Goal: Task Accomplishment & Management: Manage account settings

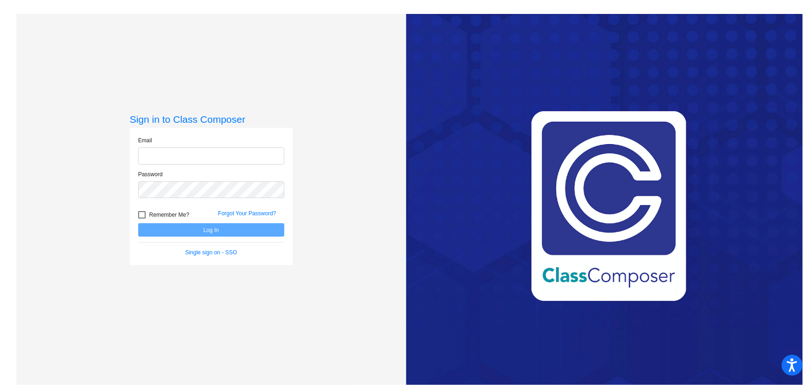
type input "[EMAIL_ADDRESS][DOMAIN_NAME]"
click at [183, 225] on button "Log In" at bounding box center [211, 229] width 146 height 13
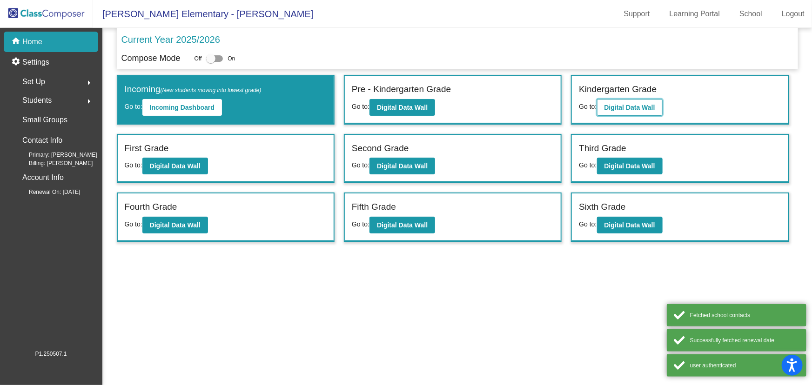
click at [614, 109] on b "Digital Data Wall" at bounding box center [630, 107] width 51 height 7
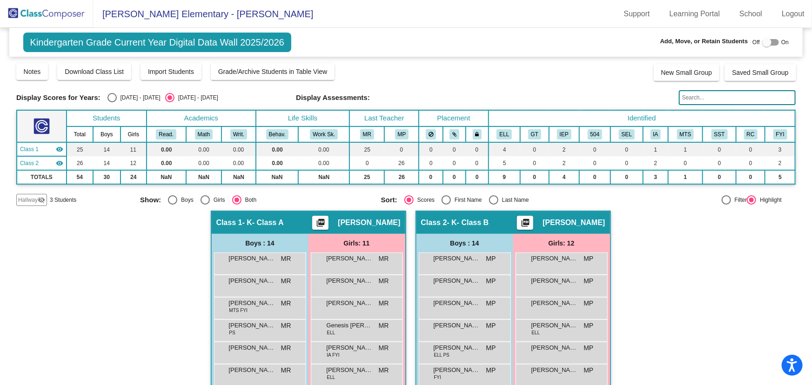
click at [491, 201] on div "Select an option" at bounding box center [493, 199] width 9 height 9
click at [493, 205] on input "Last Name" at bounding box center [493, 205] width 0 height 0
radio input "true"
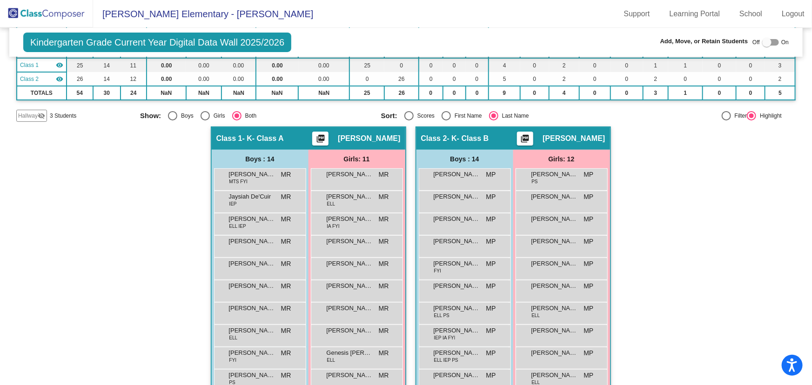
scroll to position [169, 0]
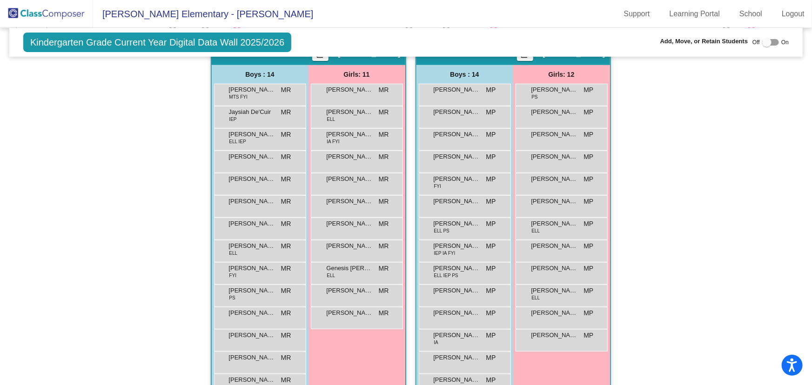
click at [57, 12] on img at bounding box center [46, 13] width 93 height 27
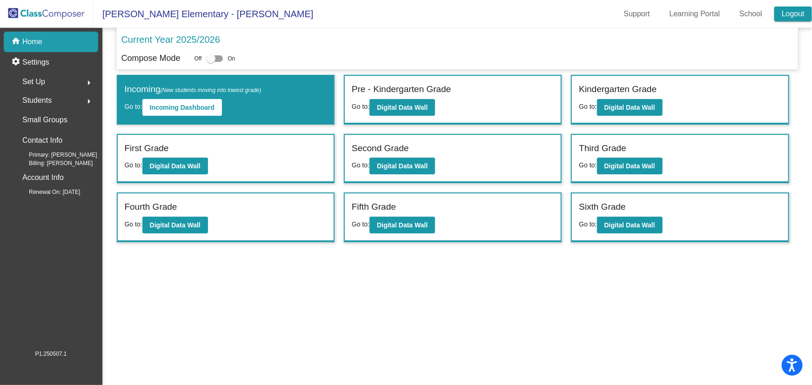
click at [795, 13] on link "Logout" at bounding box center [793, 14] width 38 height 15
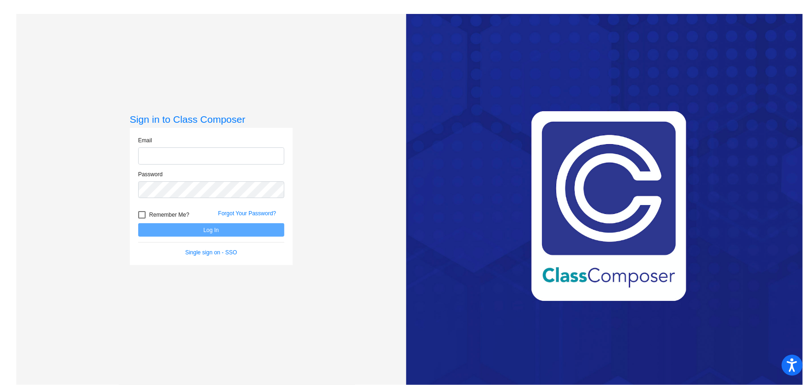
type input "[EMAIL_ADDRESS][DOMAIN_NAME]"
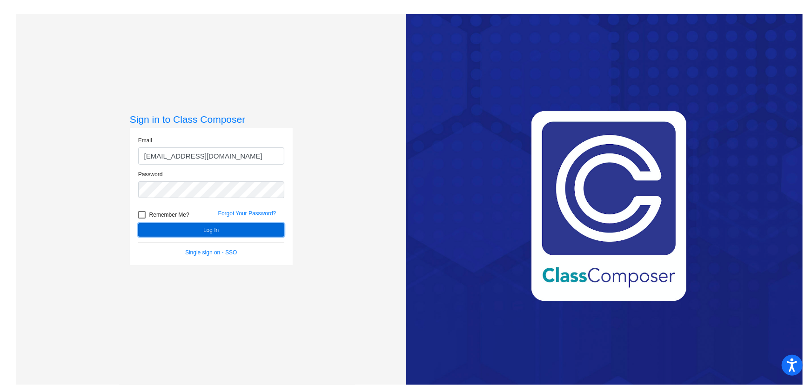
click at [179, 229] on button "Log In" at bounding box center [211, 229] width 146 height 13
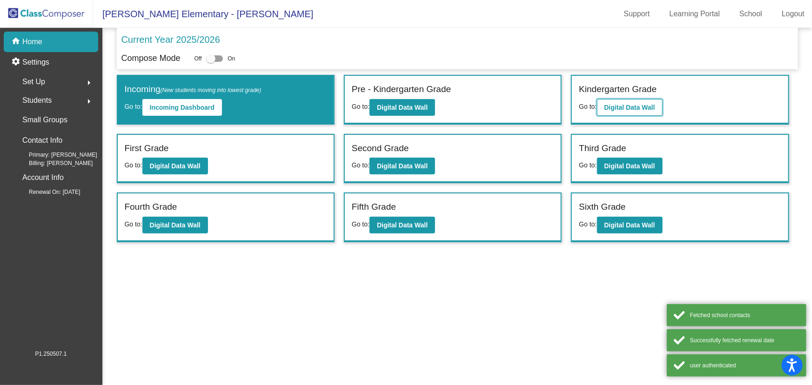
click at [638, 106] on b "Digital Data Wall" at bounding box center [630, 107] width 51 height 7
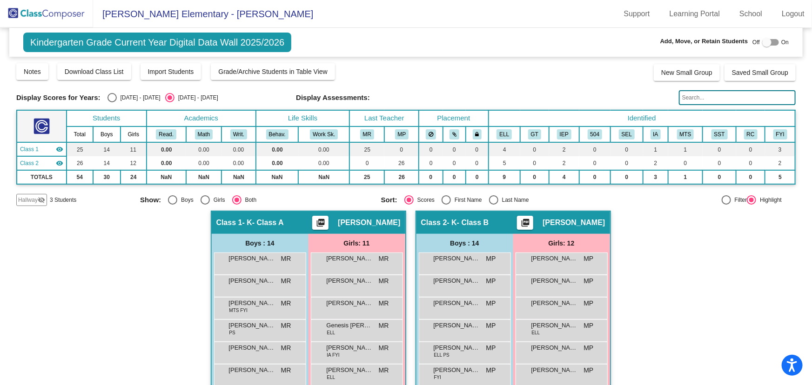
click at [491, 200] on div "Select an option" at bounding box center [493, 199] width 9 height 9
click at [493, 205] on input "Last Name" at bounding box center [493, 205] width 0 height 0
radio input "true"
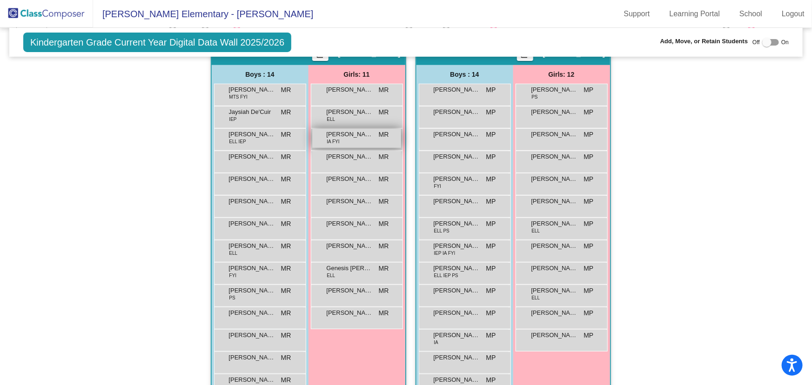
click at [343, 135] on span "[PERSON_NAME]" at bounding box center [350, 134] width 47 height 9
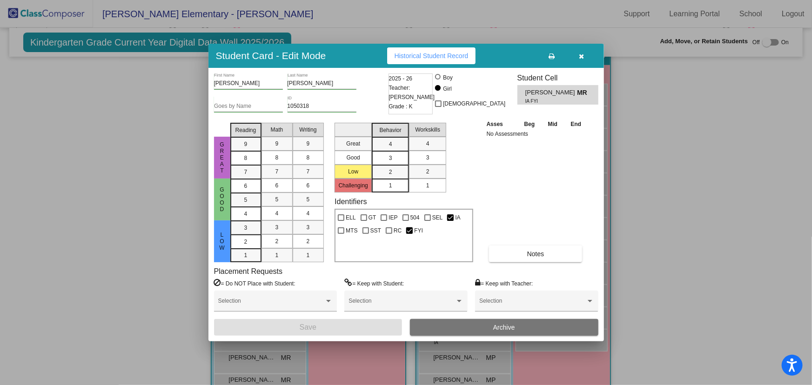
click at [543, 328] on button "Archive" at bounding box center [504, 327] width 188 height 17
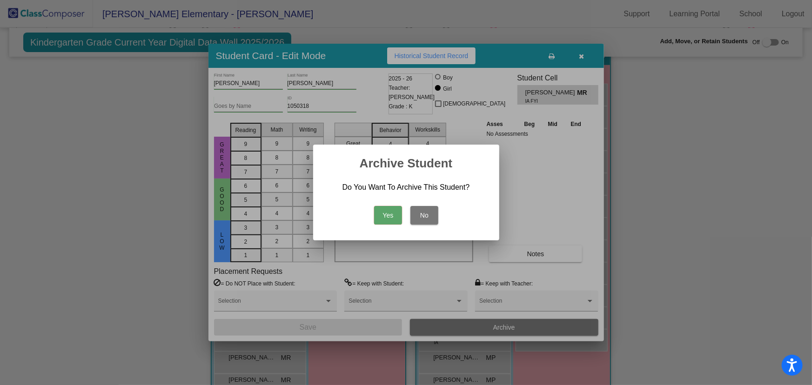
click at [391, 215] on button "Yes" at bounding box center [388, 215] width 28 height 19
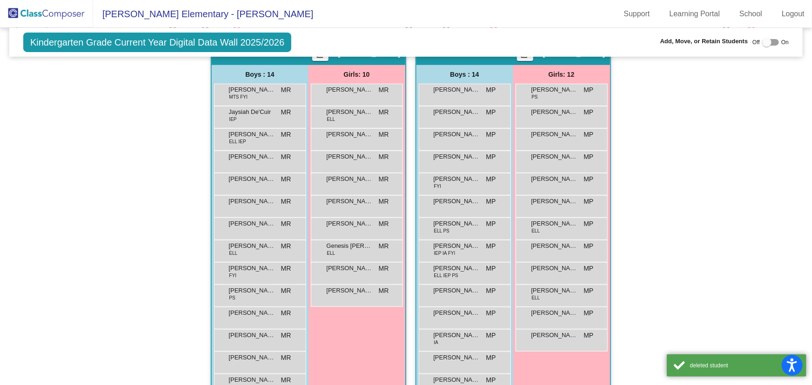
click at [46, 8] on img at bounding box center [46, 13] width 93 height 27
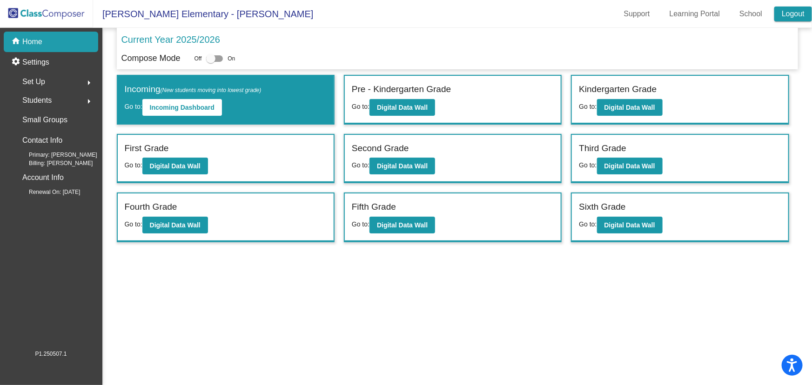
click at [780, 14] on link "Logout" at bounding box center [793, 14] width 38 height 15
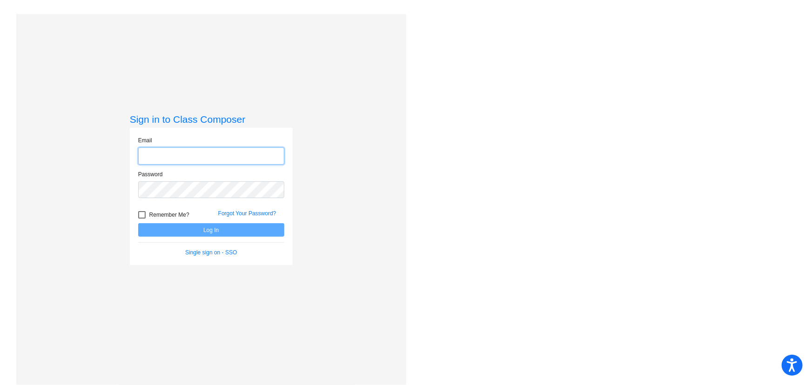
type input "[EMAIL_ADDRESS][DOMAIN_NAME]"
